Goal: Task Accomplishment & Management: Manage account settings

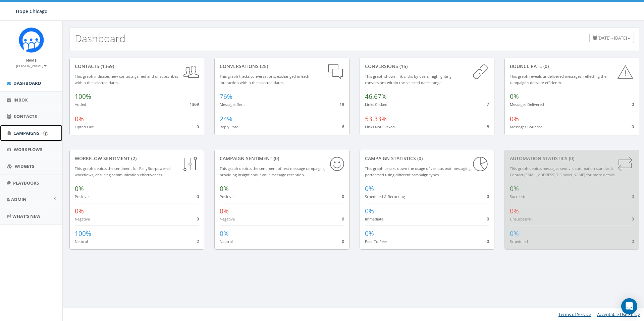
click at [26, 132] on span "Campaigns" at bounding box center [26, 133] width 26 height 6
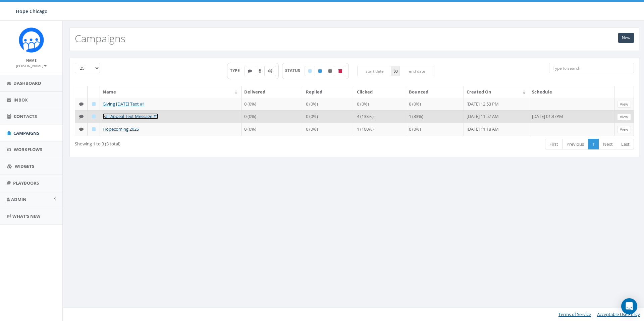
click at [121, 119] on link "Fall Appeal Text Message #1" at bounding box center [131, 116] width 56 height 6
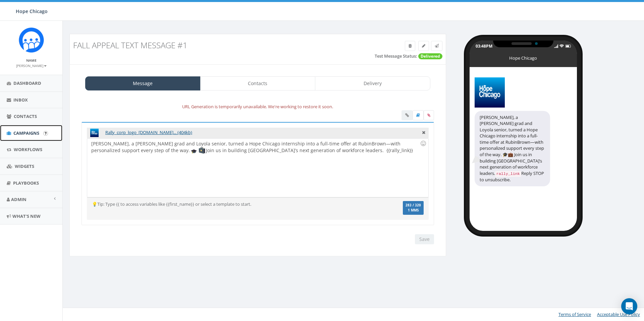
click at [30, 128] on link "Campaigns" at bounding box center [31, 133] width 62 height 16
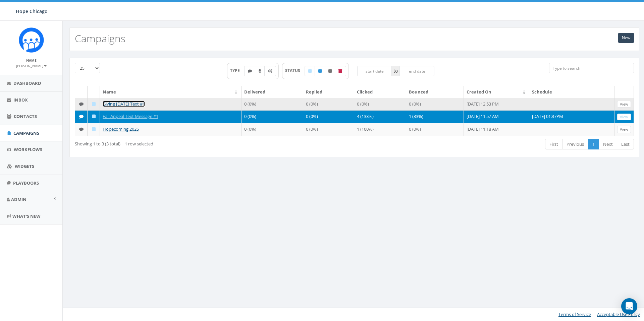
click at [134, 105] on link "Giving [DATE] Text #1" at bounding box center [124, 104] width 42 height 6
